Goal: Task Accomplishment & Management: Use online tool/utility

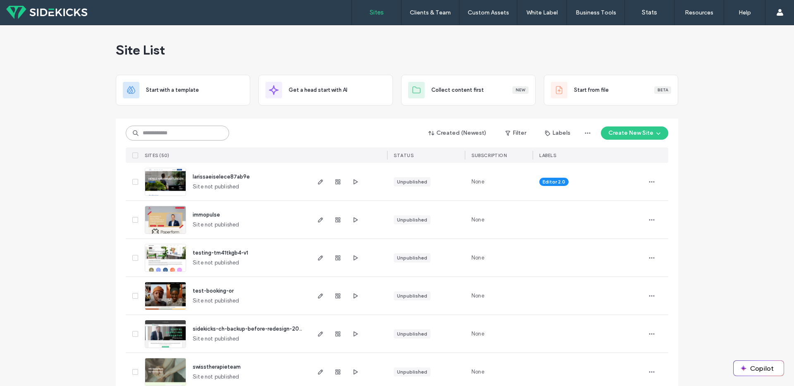
click at [172, 137] on input at bounding box center [177, 133] width 103 height 15
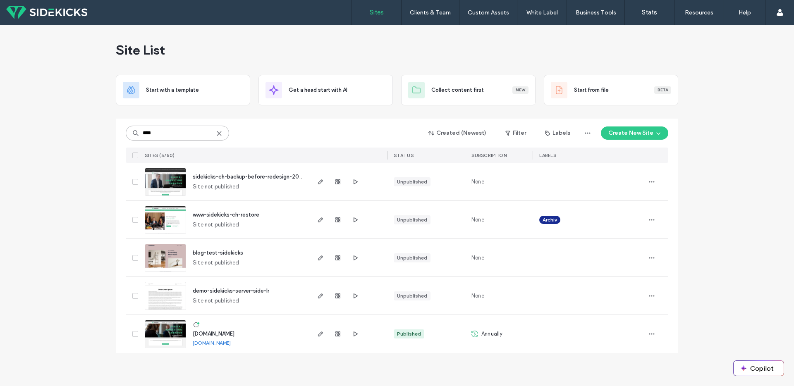
type input "****"
click at [318, 341] on div at bounding box center [337, 334] width 45 height 38
click at [318, 336] on use "button" at bounding box center [320, 334] width 5 height 5
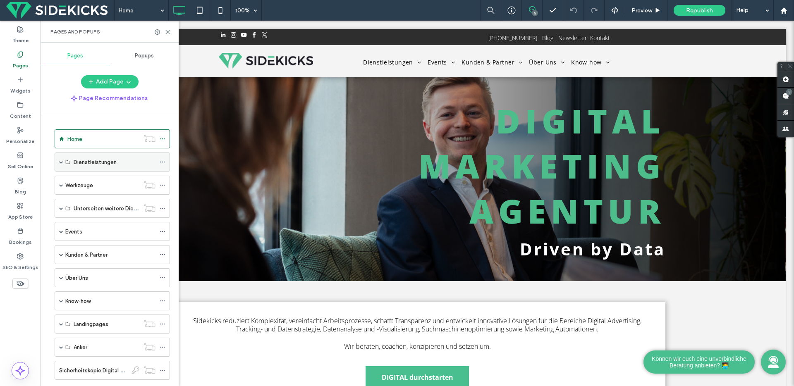
click at [63, 161] on span at bounding box center [61, 162] width 4 height 4
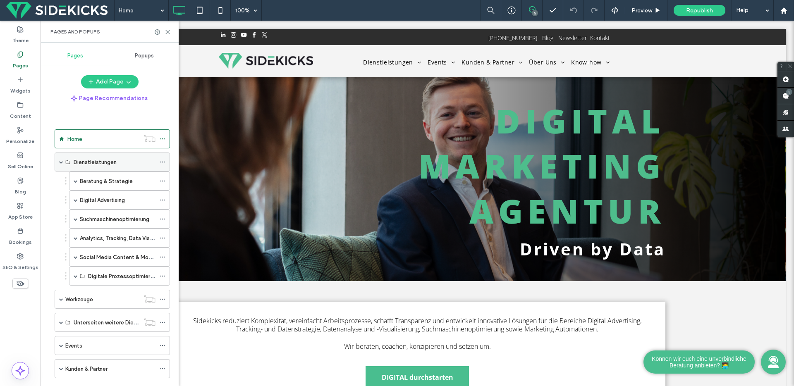
click at [63, 161] on span at bounding box center [61, 162] width 4 height 4
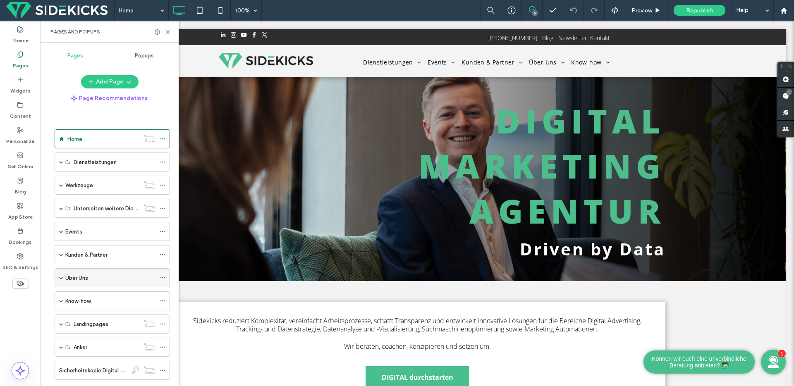
click at [61, 277] on span at bounding box center [61, 278] width 4 height 4
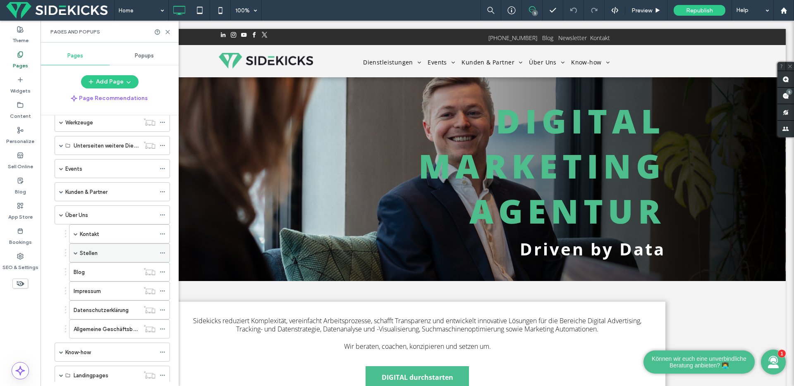
scroll to position [72, 0]
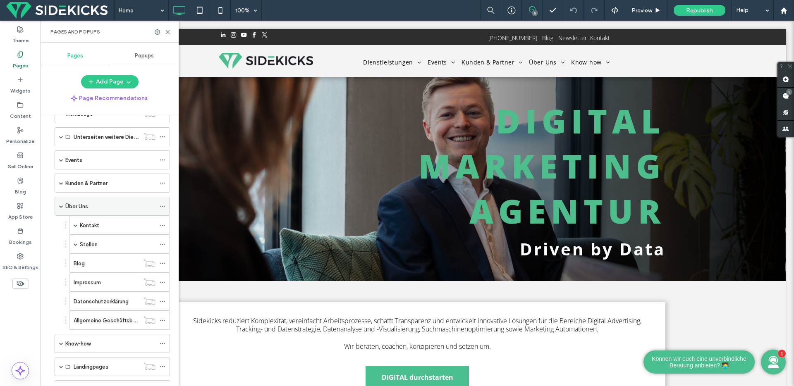
click at [86, 210] on label "Über Uns" at bounding box center [76, 206] width 23 height 14
click at [167, 31] on use at bounding box center [168, 32] width 4 height 4
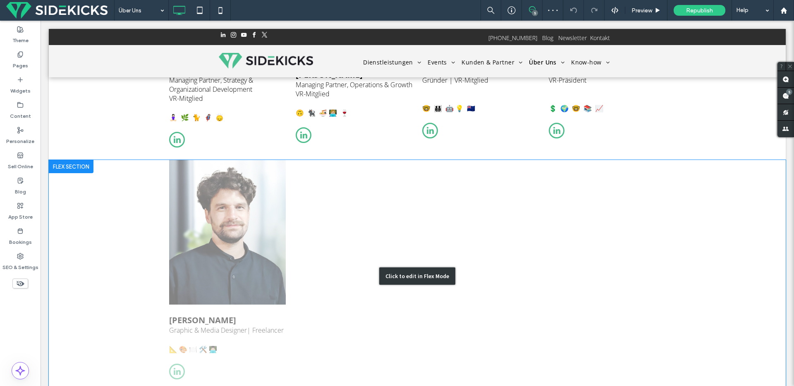
scroll to position [697, 0]
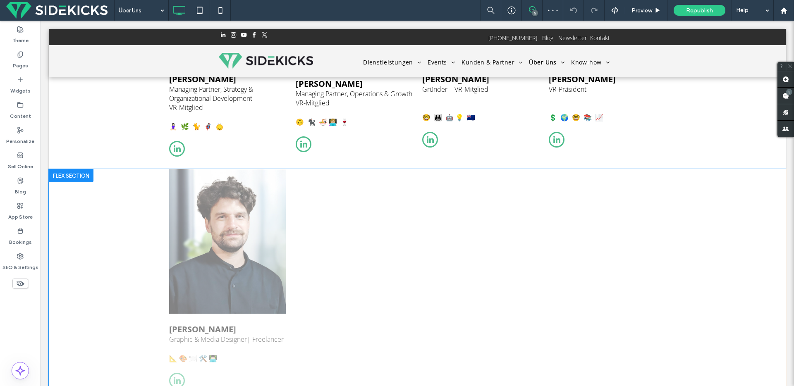
click at [72, 176] on div at bounding box center [71, 175] width 45 height 13
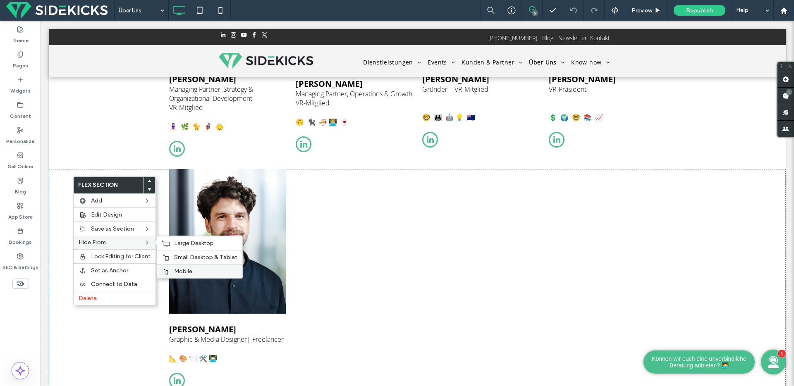
click at [174, 273] on span "Mobile" at bounding box center [183, 271] width 18 height 7
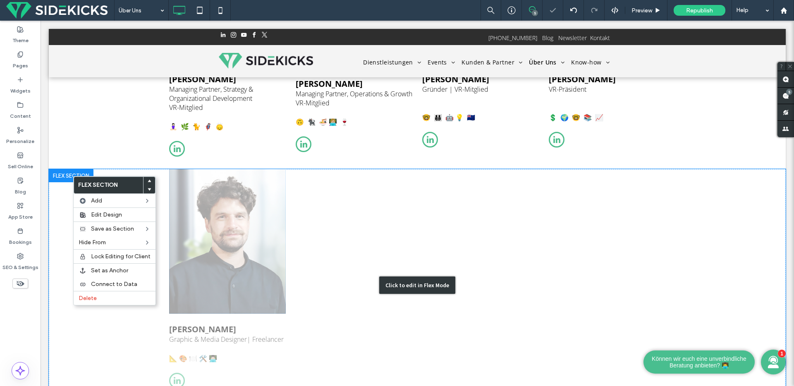
click at [179, 258] on div "Click to edit in Flex Mode" at bounding box center [417, 285] width 737 height 232
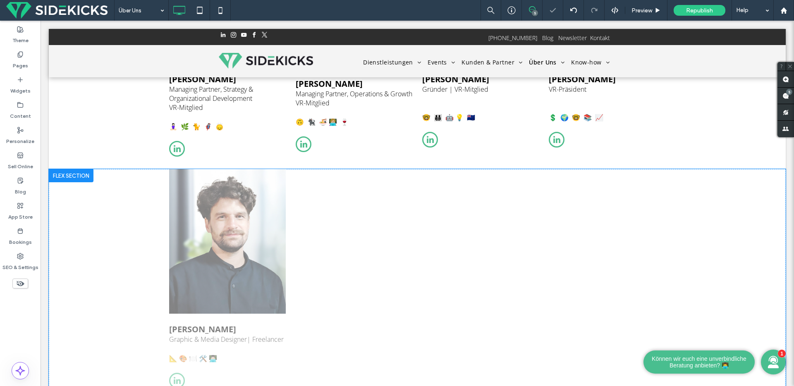
click at [74, 172] on div at bounding box center [71, 175] width 45 height 13
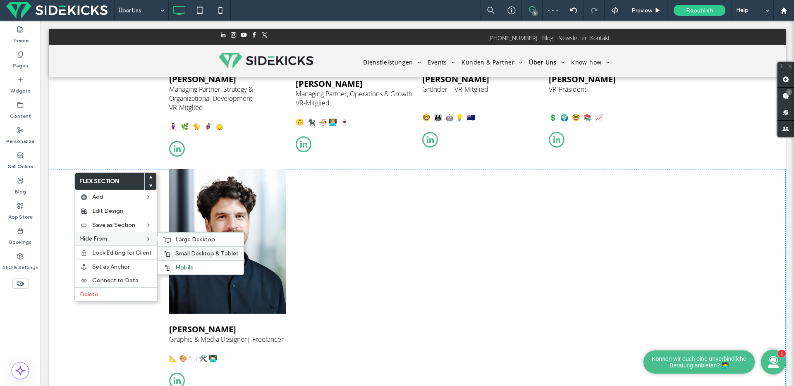
click at [178, 251] on span "Small Desktop & Tablet" at bounding box center [206, 253] width 63 height 7
click at [183, 237] on span "Large Desktop" at bounding box center [195, 239] width 40 height 7
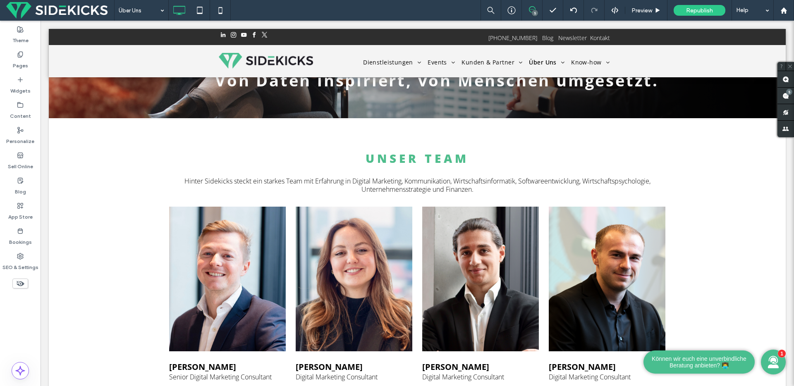
scroll to position [0, 0]
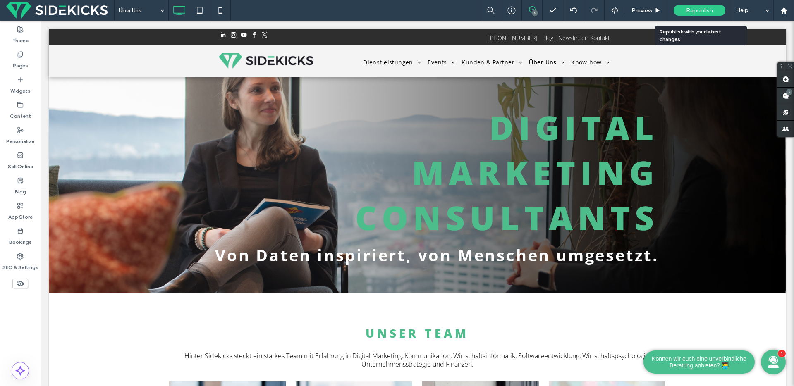
click at [709, 14] on div "Republish" at bounding box center [699, 10] width 52 height 11
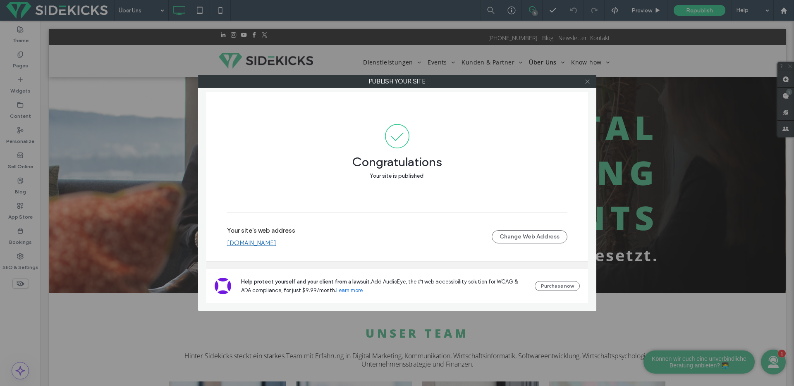
click at [588, 84] on icon at bounding box center [587, 82] width 6 height 6
